Goal: Task Accomplishment & Management: Manage account settings

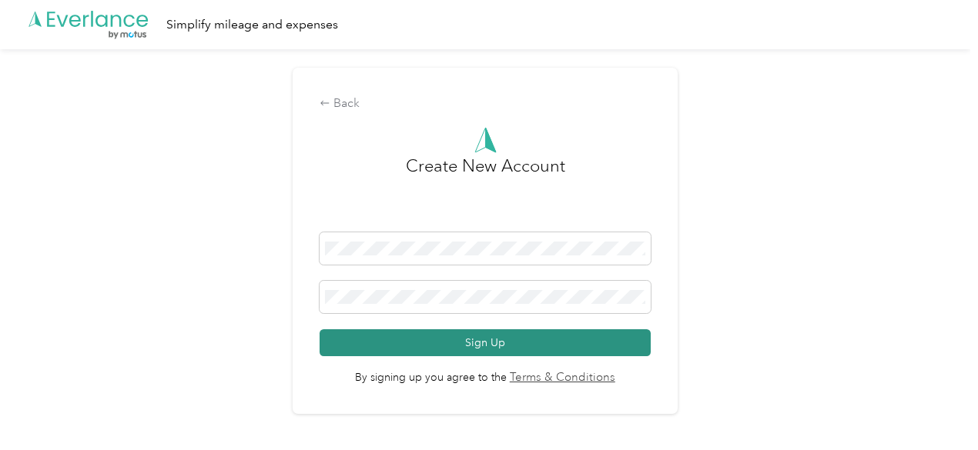
click at [473, 347] on button "Sign Up" at bounding box center [484, 342] width 331 height 27
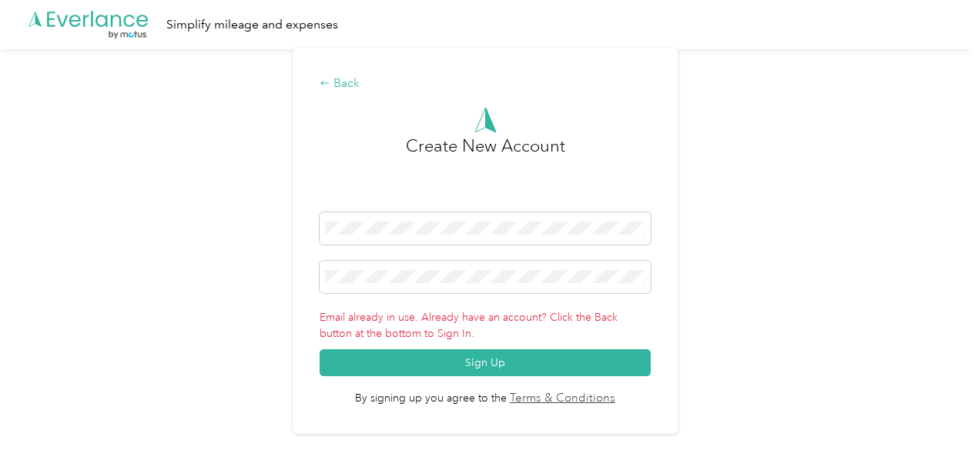
click at [349, 85] on div "Back" at bounding box center [484, 84] width 331 height 18
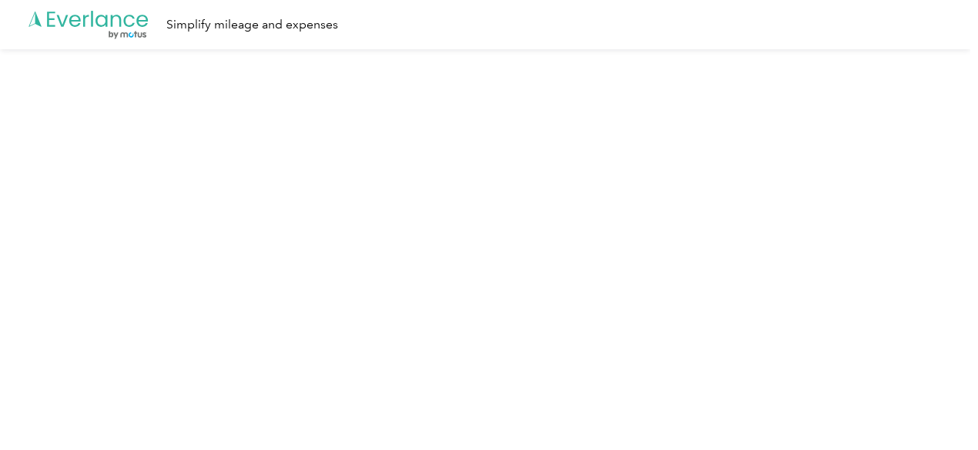
click at [232, 27] on div "Simplify mileage and expenses" at bounding box center [252, 24] width 172 height 19
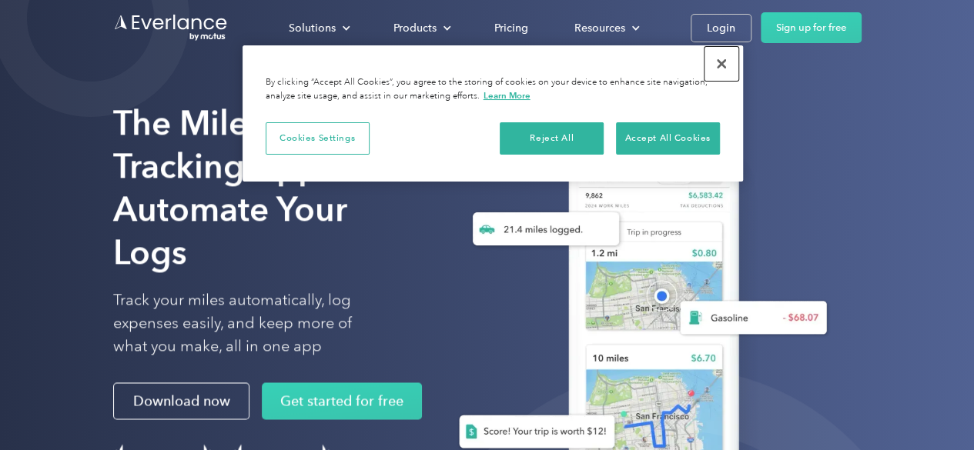
click at [721, 62] on button "Close" at bounding box center [721, 64] width 34 height 34
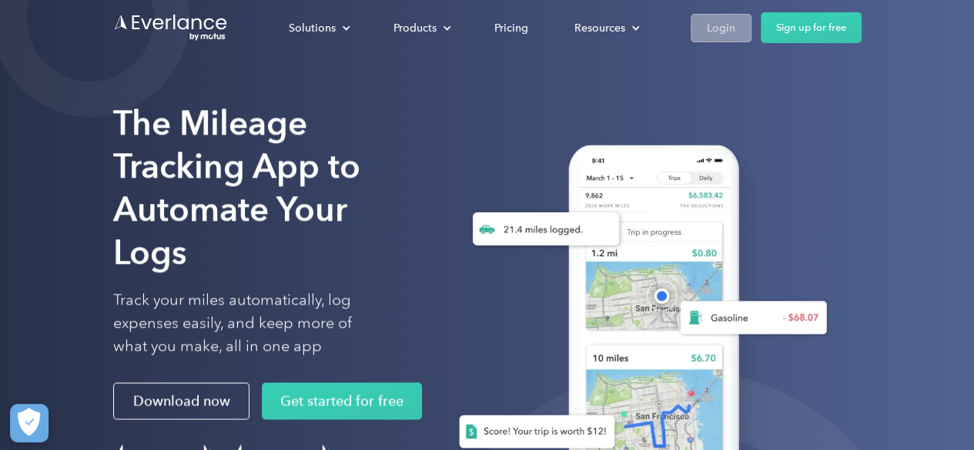
click at [731, 27] on div "Login" at bounding box center [721, 27] width 28 height 19
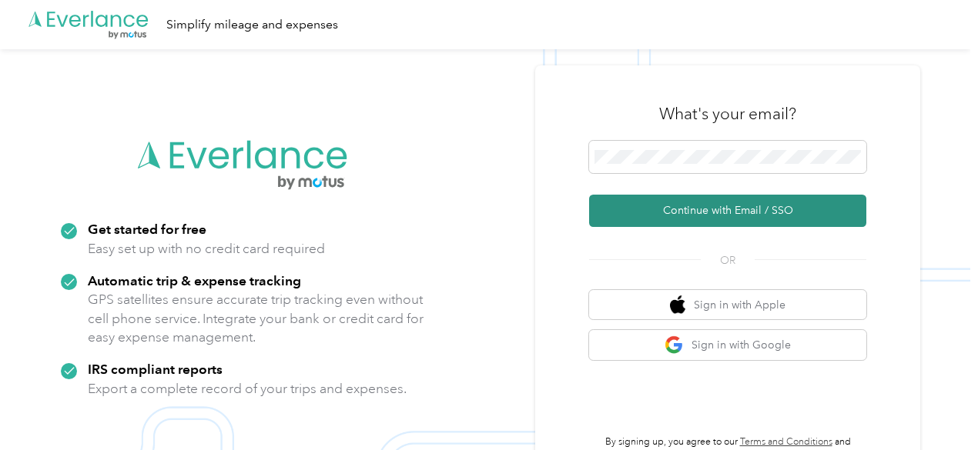
click at [750, 215] on button "Continue with Email / SSO" at bounding box center [727, 211] width 277 height 32
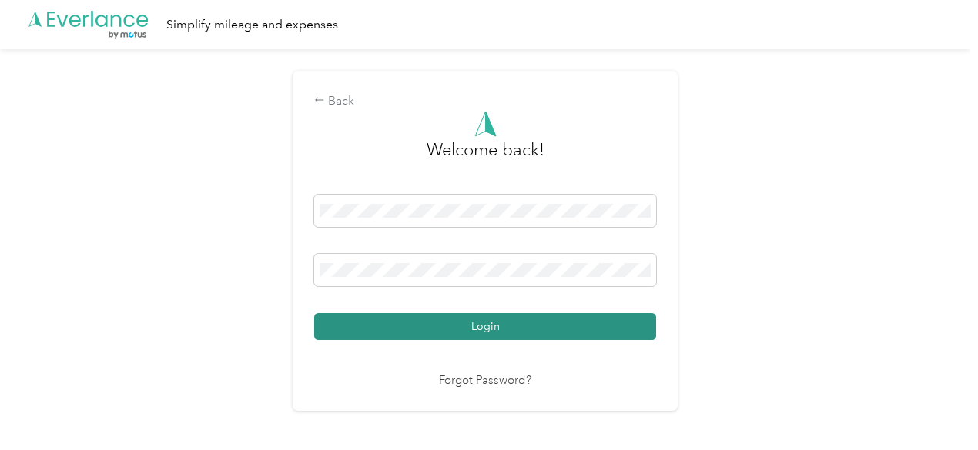
click at [572, 323] on button "Login" at bounding box center [485, 326] width 342 height 27
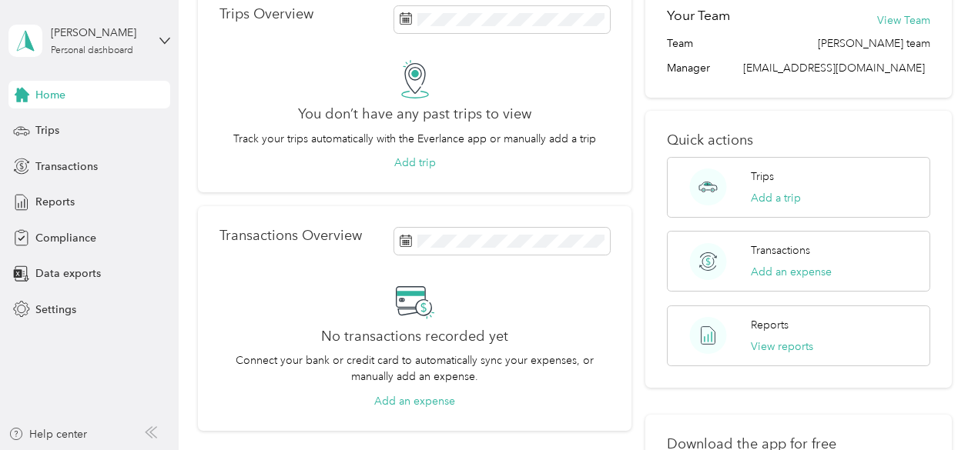
scroll to position [106, 0]
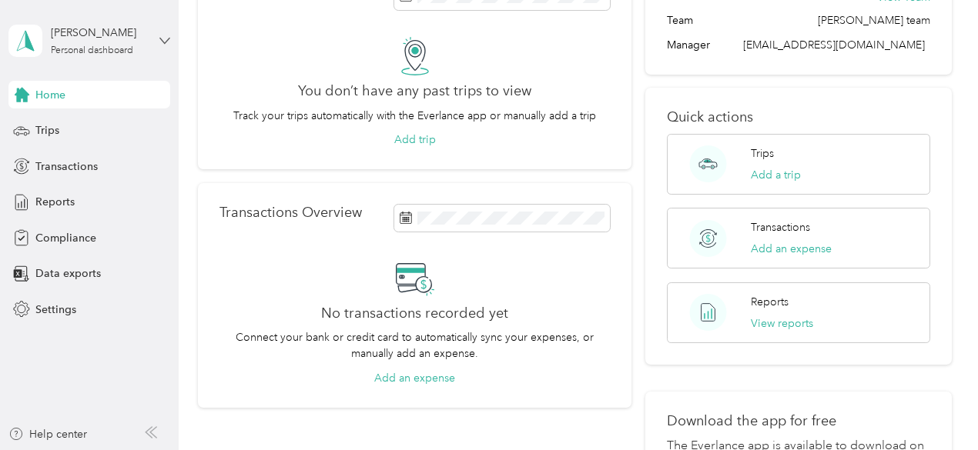
click at [165, 36] on icon at bounding box center [164, 40] width 11 height 11
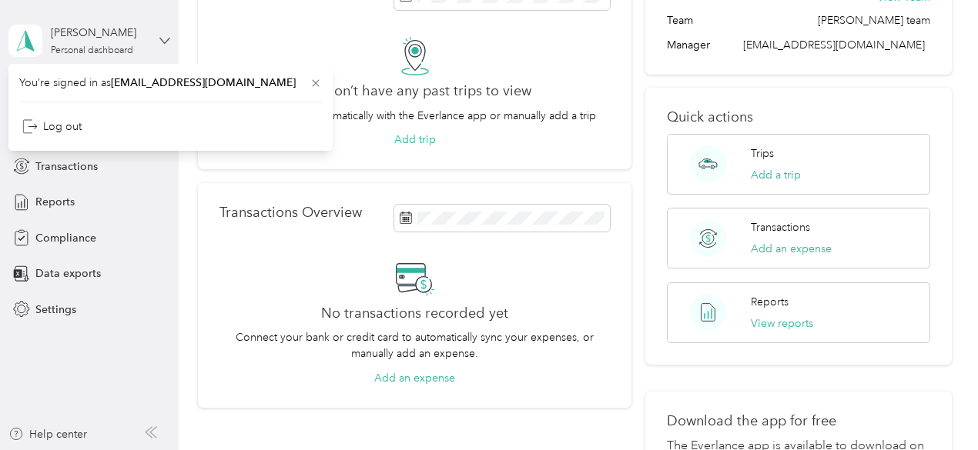
click at [165, 36] on icon at bounding box center [164, 40] width 11 height 11
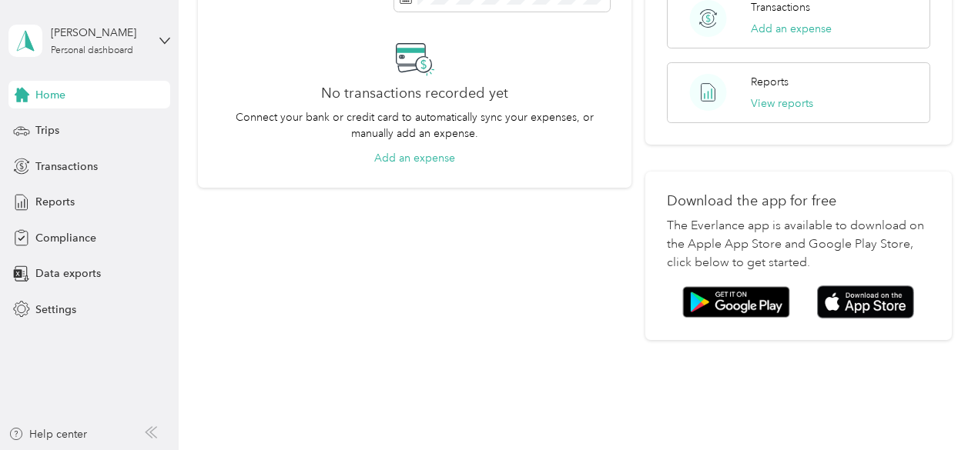
scroll to position [373, 0]
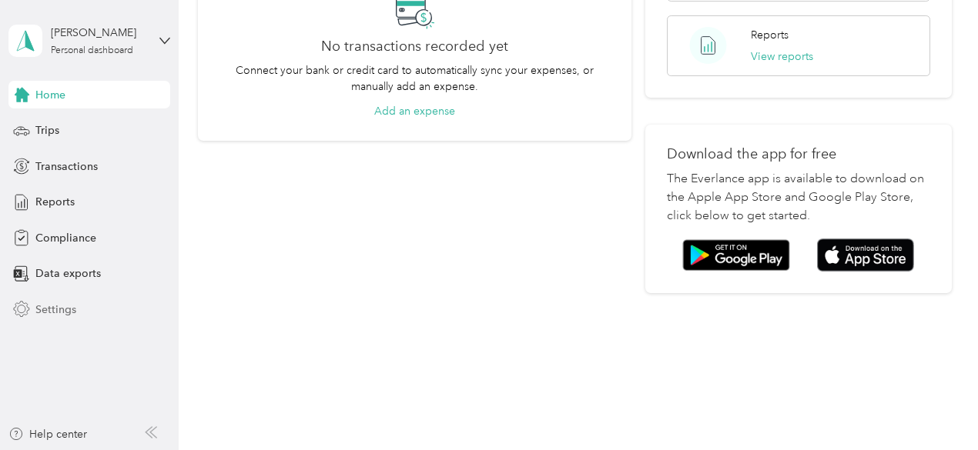
click at [54, 302] on span "Settings" at bounding box center [55, 310] width 41 height 16
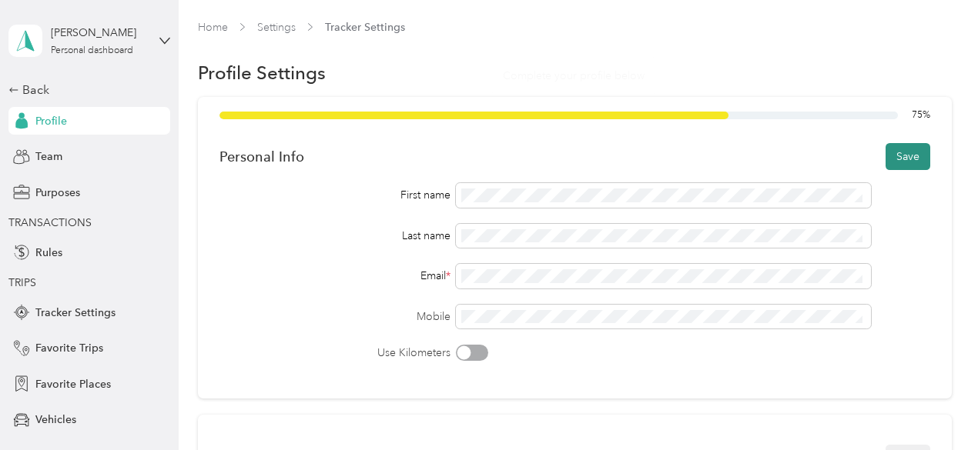
click at [895, 155] on button "Save" at bounding box center [907, 156] width 45 height 27
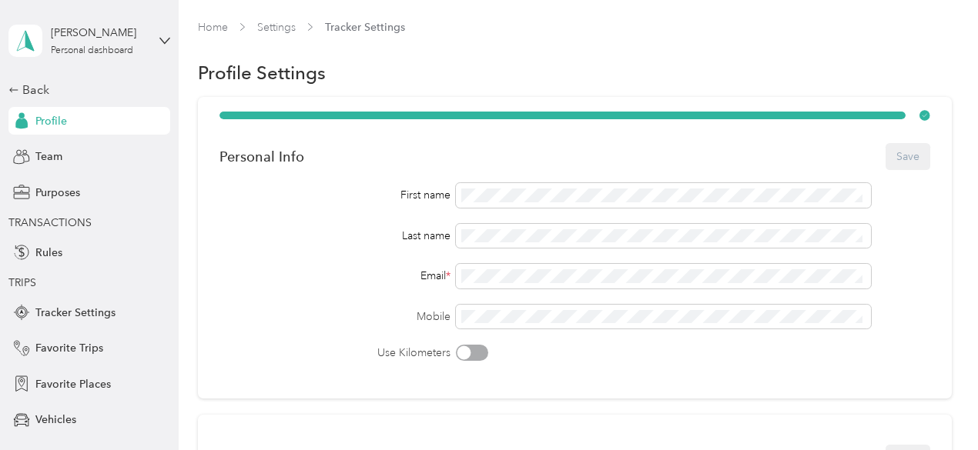
scroll to position [117, 0]
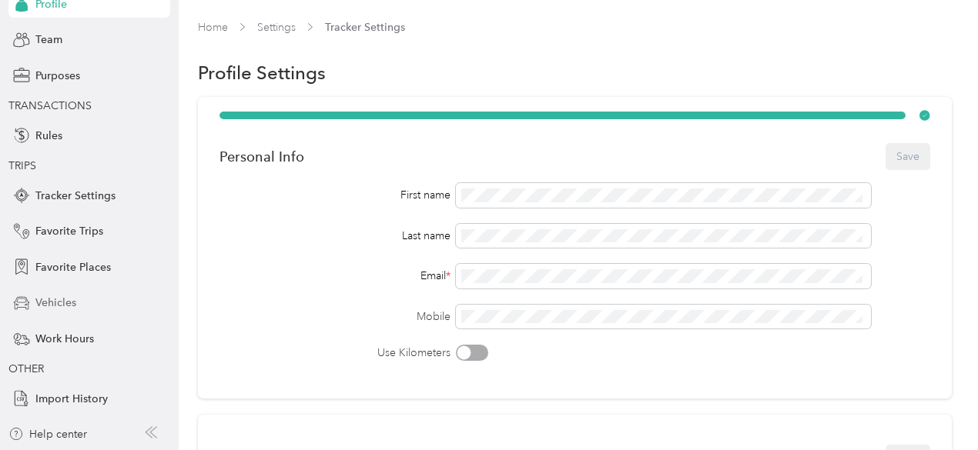
click at [47, 303] on span "Vehicles" at bounding box center [55, 303] width 41 height 16
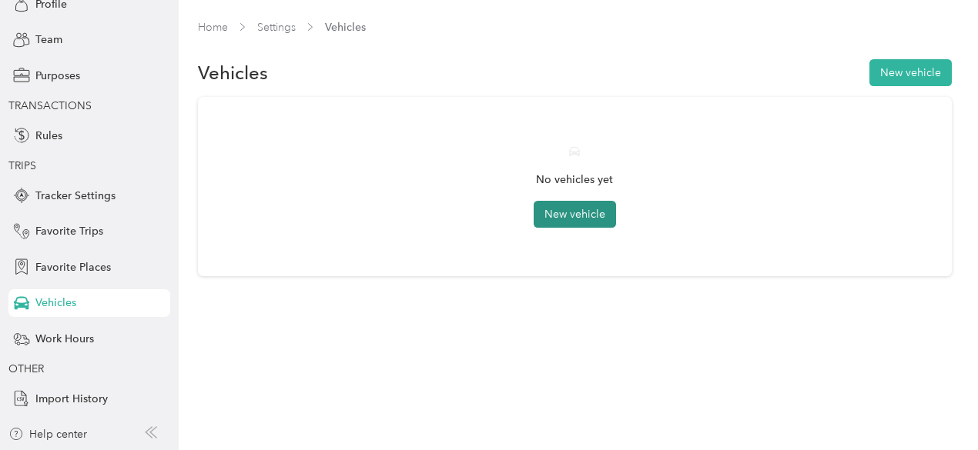
click at [567, 214] on button "New vehicle" at bounding box center [574, 214] width 82 height 27
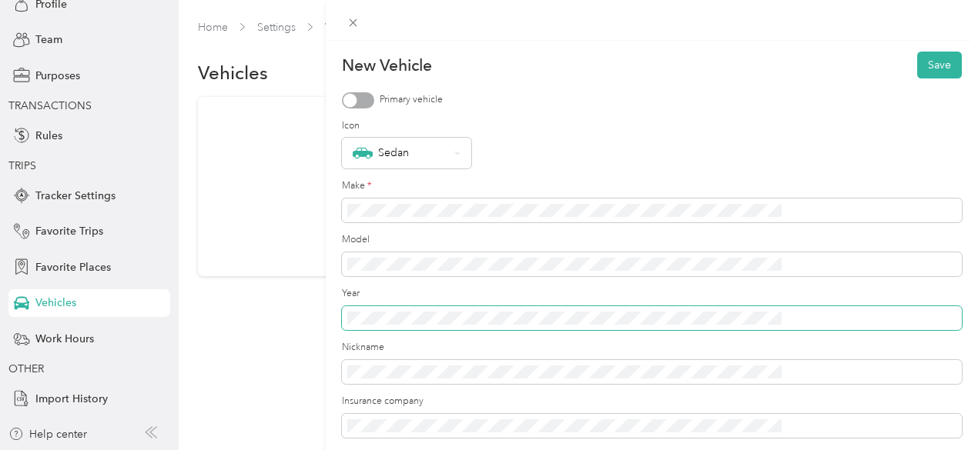
click at [533, 307] on span at bounding box center [652, 318] width 620 height 25
click at [374, 92] on div at bounding box center [358, 100] width 32 height 16
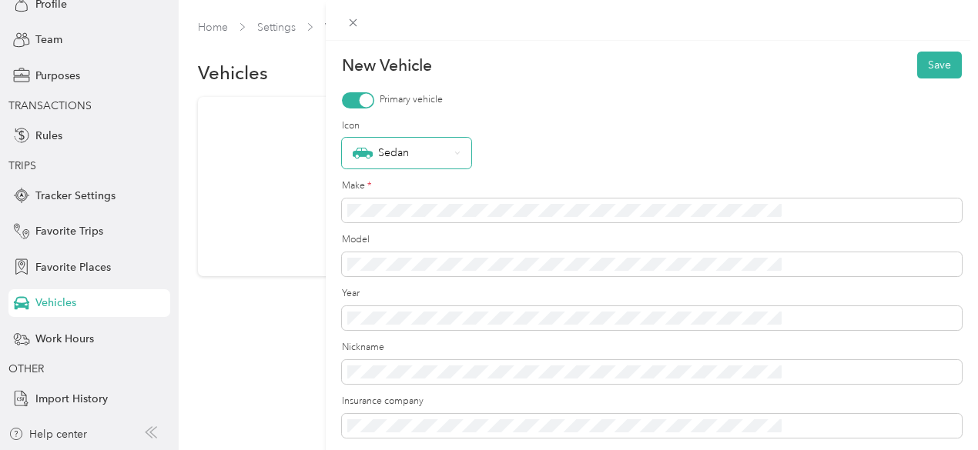
click at [449, 151] on div "Sedan" at bounding box center [401, 153] width 96 height 20
click at [566, 192] on li "Wagon" at bounding box center [569, 181] width 129 height 31
click at [919, 72] on button "Save" at bounding box center [939, 65] width 45 height 27
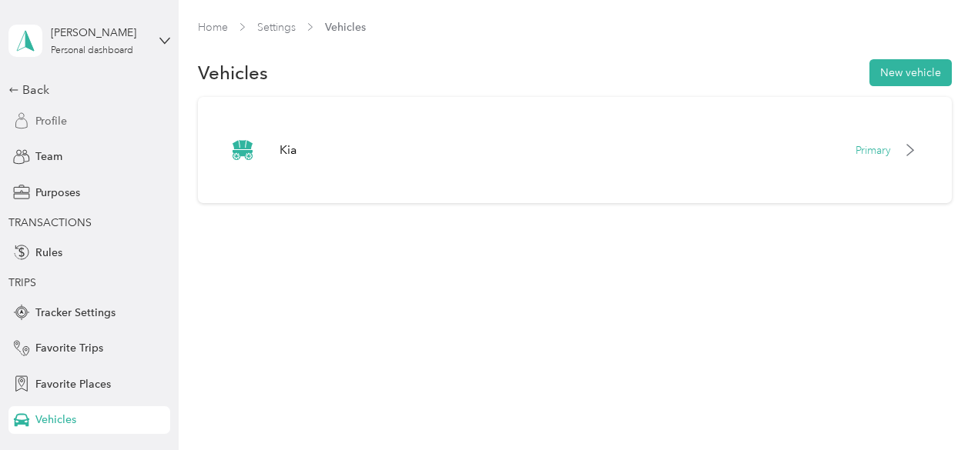
click at [35, 115] on span "Profile" at bounding box center [51, 121] width 32 height 16
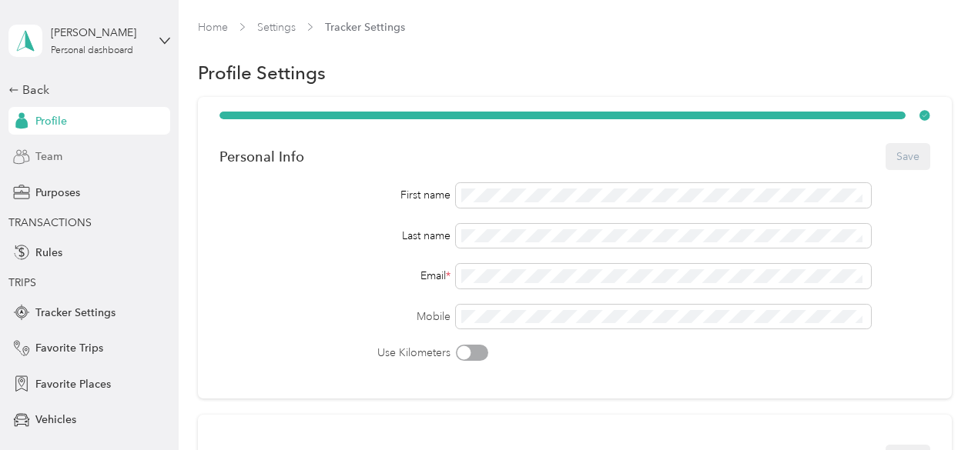
click at [45, 159] on span "Team" at bounding box center [48, 157] width 27 height 16
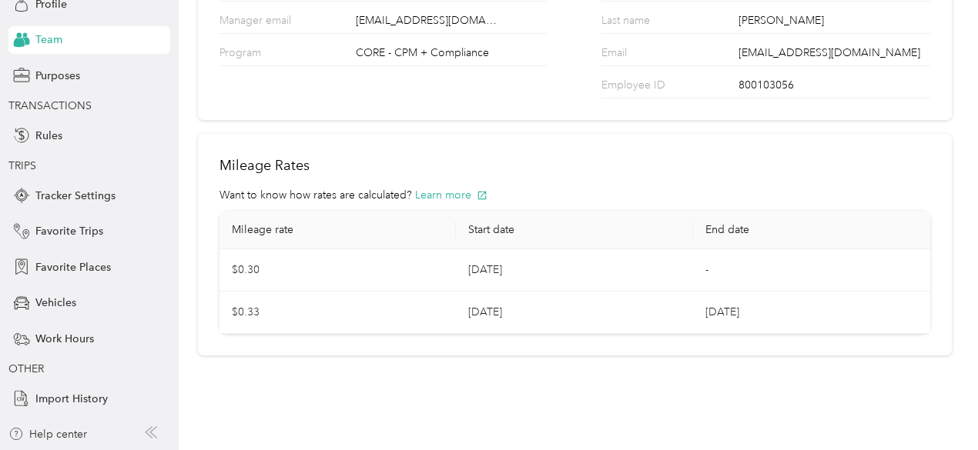
scroll to position [209, 0]
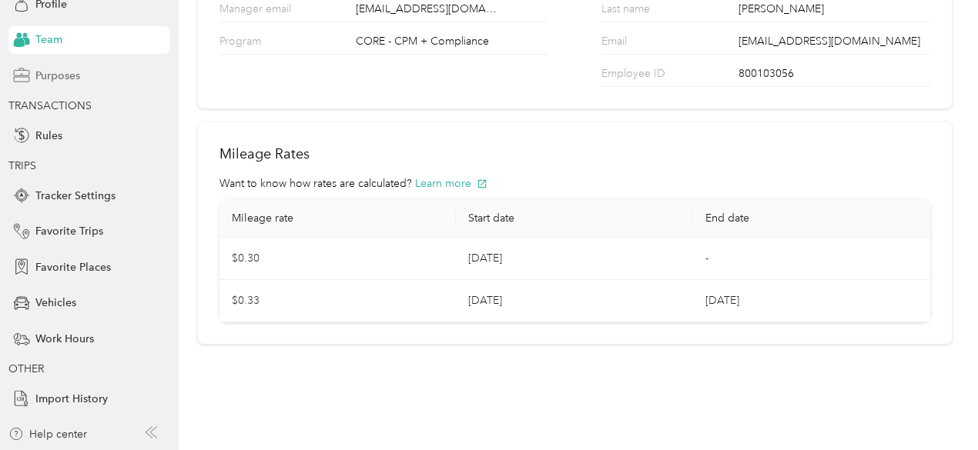
click at [63, 69] on span "Purposes" at bounding box center [57, 76] width 45 height 16
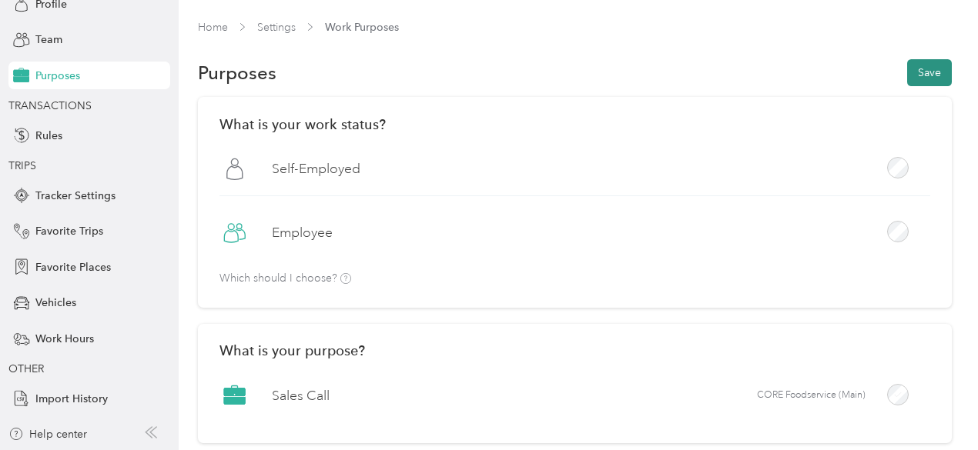
click at [921, 65] on button "Save" at bounding box center [929, 72] width 45 height 27
click at [40, 142] on span "Rules" at bounding box center [48, 136] width 27 height 16
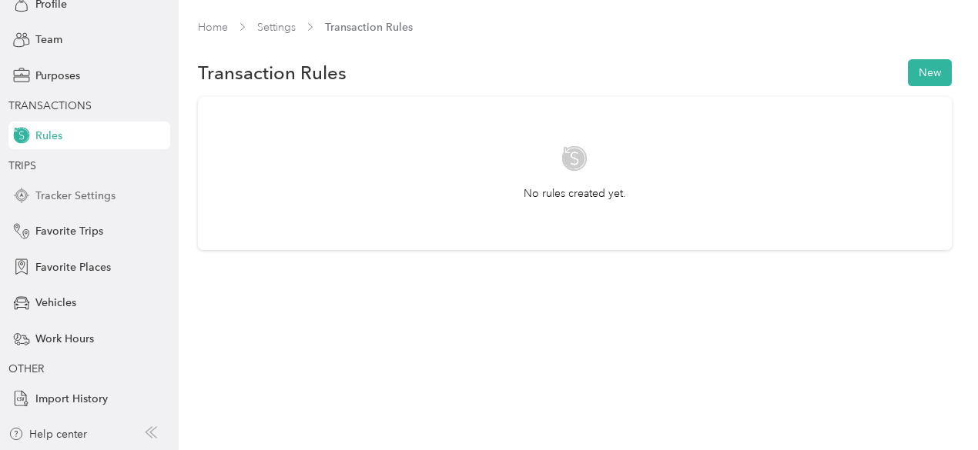
click at [69, 201] on span "Tracker Settings" at bounding box center [75, 196] width 80 height 16
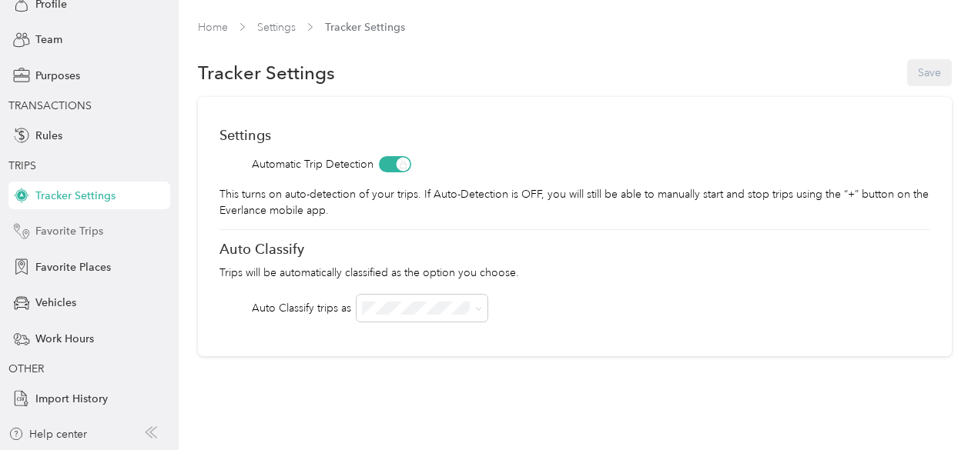
click at [69, 236] on span "Favorite Trips" at bounding box center [69, 231] width 68 height 16
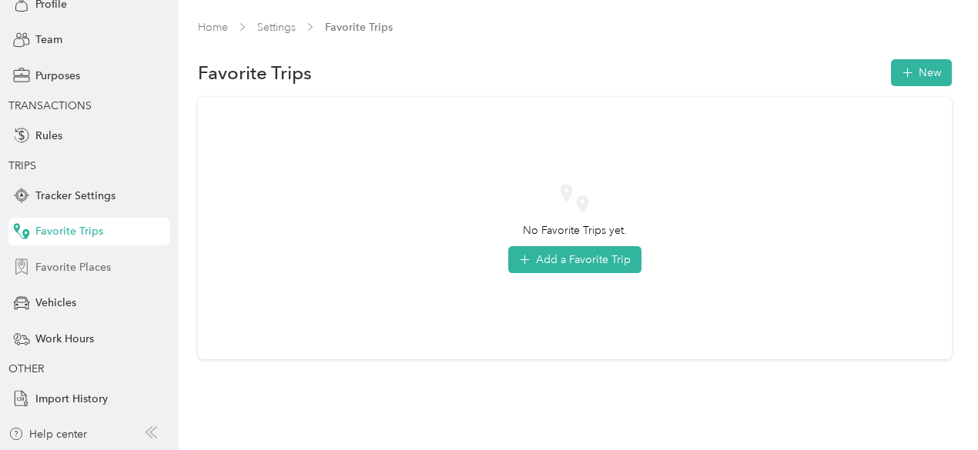
click at [69, 275] on span "Favorite Places" at bounding box center [72, 267] width 75 height 16
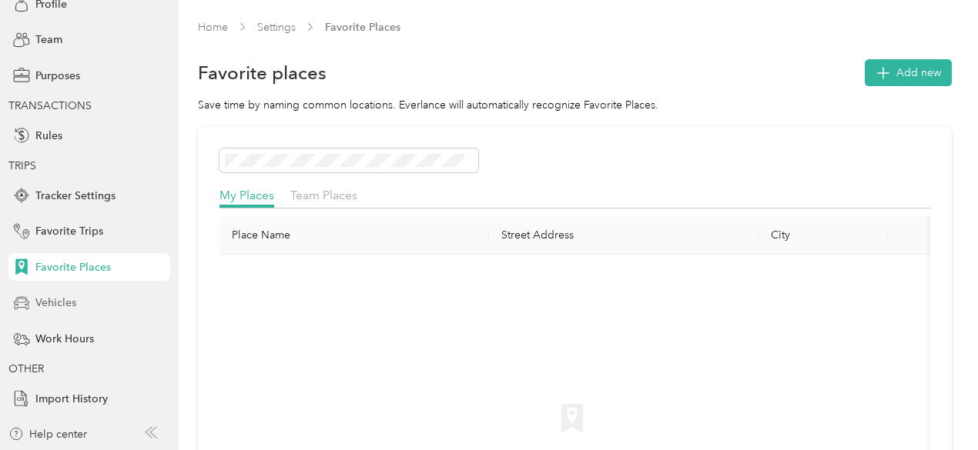
click at [60, 301] on span "Vehicles" at bounding box center [55, 303] width 41 height 16
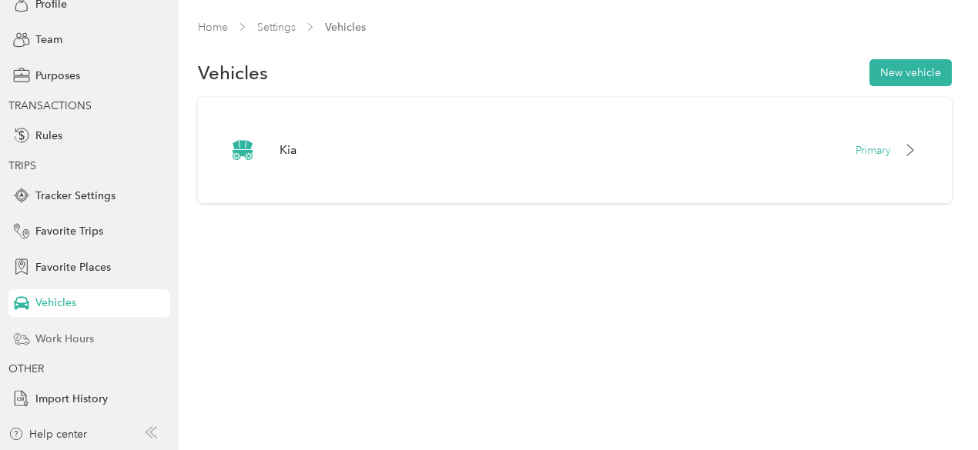
click at [55, 337] on span "Work Hours" at bounding box center [64, 339] width 59 height 16
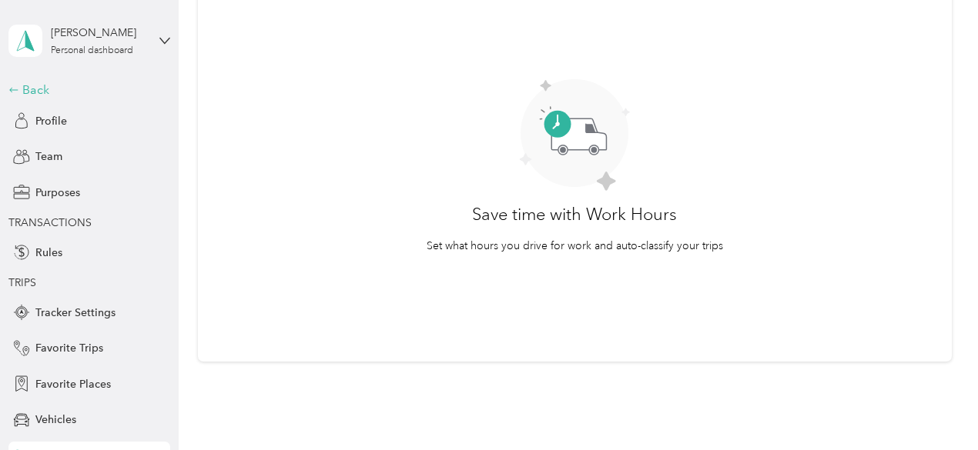
click at [33, 90] on div "Back" at bounding box center [85, 90] width 154 height 18
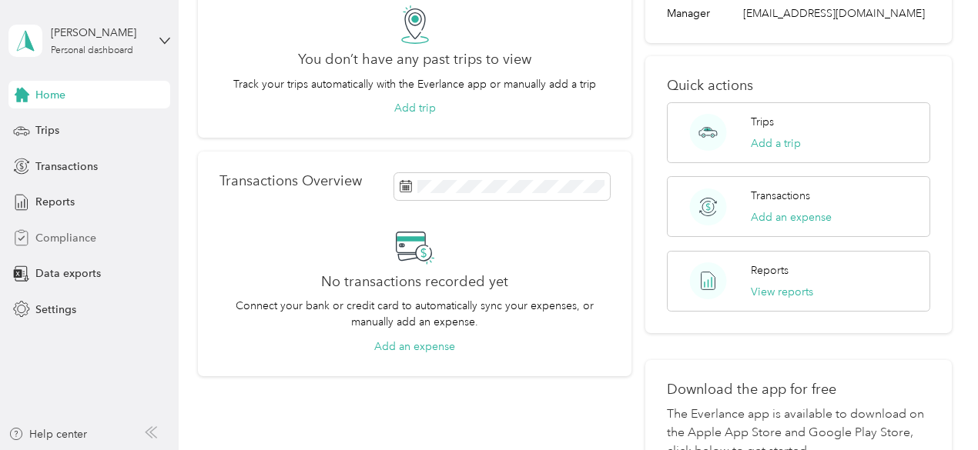
click at [54, 234] on span "Compliance" at bounding box center [65, 238] width 61 height 16
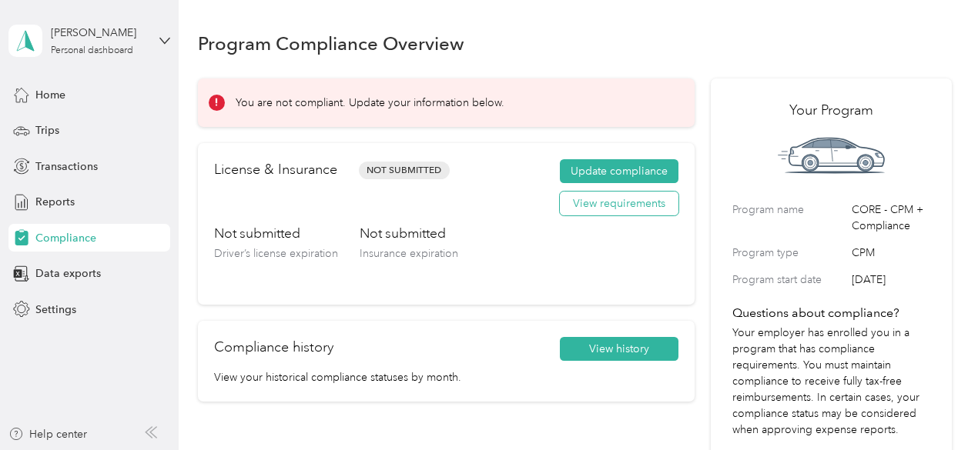
click at [602, 201] on button "View requirements" at bounding box center [619, 204] width 119 height 25
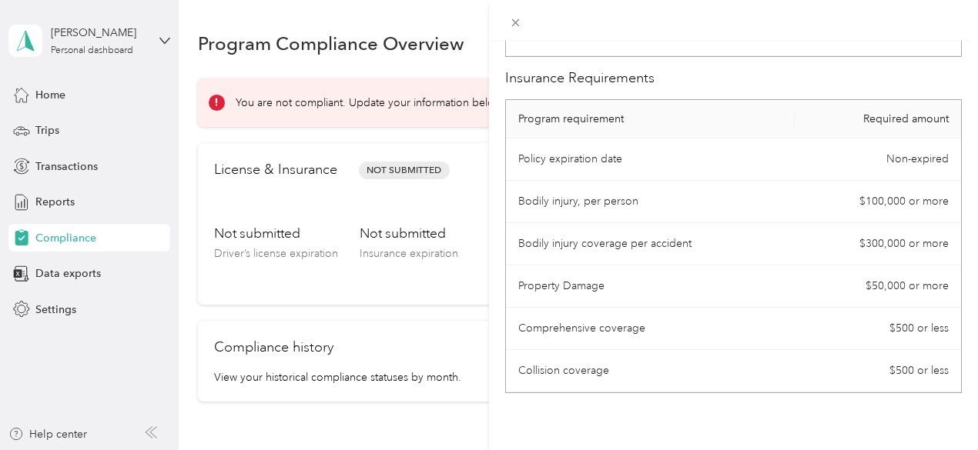
scroll to position [180, 0]
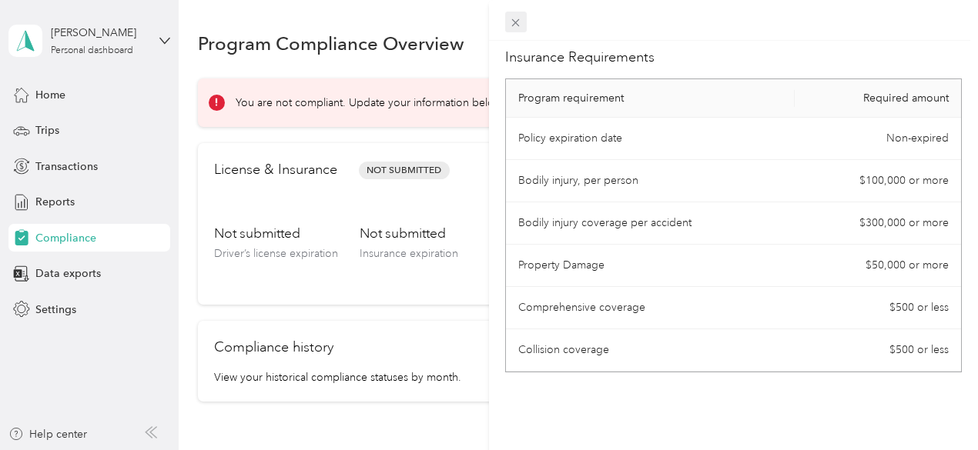
click at [522, 18] on icon at bounding box center [515, 22] width 13 height 13
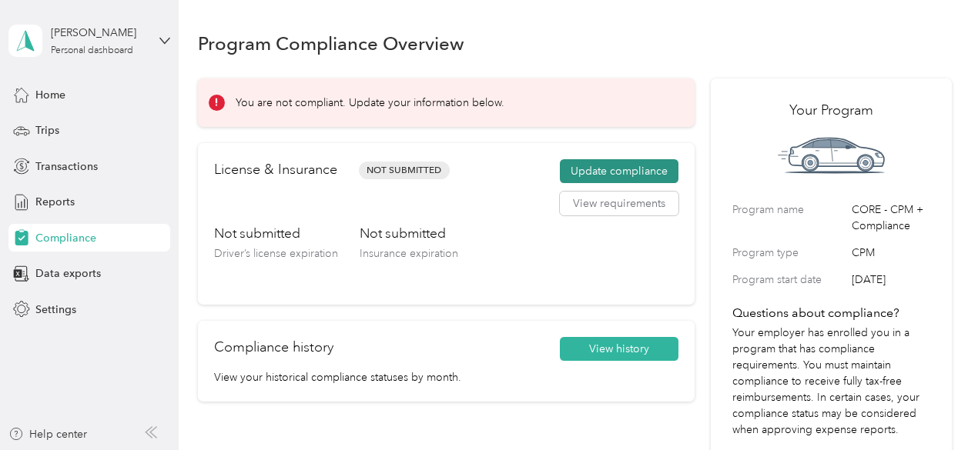
click at [633, 172] on button "Update compliance" at bounding box center [619, 171] width 119 height 25
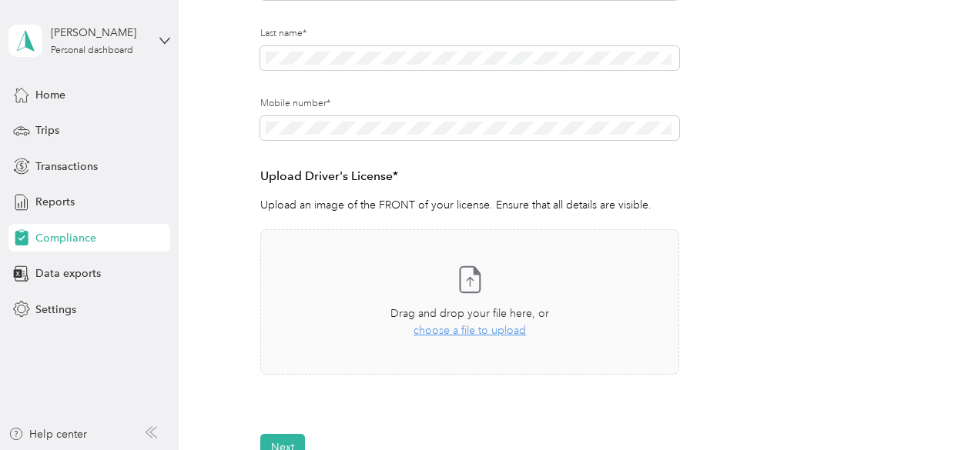
scroll to position [277, 0]
